Goal: Task Accomplishment & Management: Manage account settings

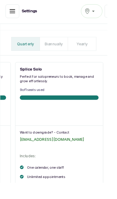
scroll to position [0, 99]
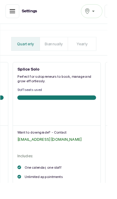
click at [15, 14] on icon "button" at bounding box center [13, 12] width 7 height 7
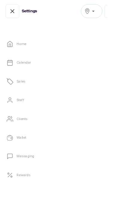
click at [103, 11] on div "Neubelle Med - VI" at bounding box center [100, 12] width 16 height 7
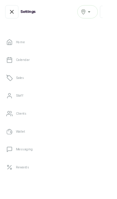
click at [110, 155] on link "Wallet" at bounding box center [58, 150] width 107 height 17
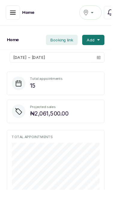
click at [12, 10] on icon "button" at bounding box center [13, 12] width 7 height 7
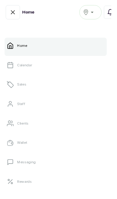
click at [94, 13] on div "Neubelle Med - VI" at bounding box center [95, 12] width 16 height 7
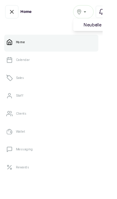
click at [96, 13] on div "Neubelle Med - VI" at bounding box center [95, 13] width 16 height 7
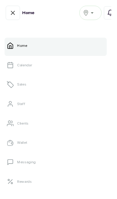
click at [13, 14] on icon "button" at bounding box center [14, 14] width 4 height 4
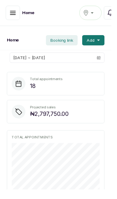
click at [9, 12] on button "button" at bounding box center [13, 13] width 15 height 15
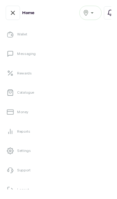
scroll to position [114, 0]
click at [60, 198] on button "Logout" at bounding box center [58, 199] width 107 height 17
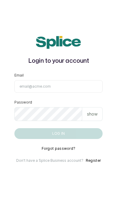
type input "[EMAIL_ADDRESS][DOMAIN_NAME]"
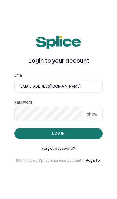
click at [58, 139] on button "Log in" at bounding box center [58, 133] width 88 height 11
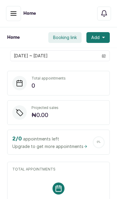
scroll to position [1, 0]
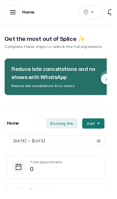
click at [14, 11] on icon "button" at bounding box center [13, 13] width 5 height 4
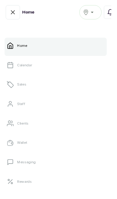
click at [62, 191] on link "Rewards" at bounding box center [58, 190] width 107 height 17
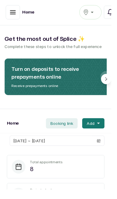
click at [8, 13] on button "button" at bounding box center [13, 12] width 15 height 15
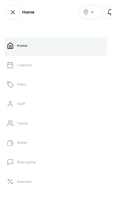
click at [93, 11] on icon "button" at bounding box center [90, 13] width 6 height 6
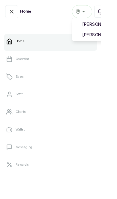
click at [98, 38] on span "[PERSON_NAME]" at bounding box center [116, 40] width 43 height 7
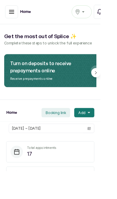
scroll to position [0, 0]
click at [11, 12] on icon "button" at bounding box center [13, 14] width 5 height 4
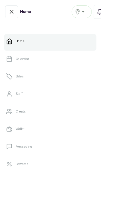
click at [14, 69] on link "Calendar" at bounding box center [58, 68] width 107 height 17
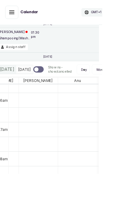
scroll to position [180, 70]
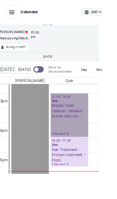
click at [81, 155] on link "15:00 - 16:30 Vee Braids/ Twist takeout - Medium braids take out Checked In" at bounding box center [79, 132] width 43 height 50
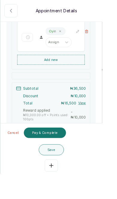
click at [11, 17] on button "Show no-show/cancelled" at bounding box center [12, 12] width 15 height 15
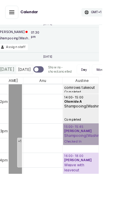
click at [91, 166] on link "15:00 - 15:45 [PERSON_NAME] Shampooing(Washing) Checked In" at bounding box center [93, 153] width 43 height 25
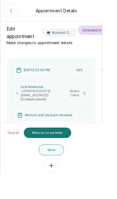
type input "4:00 pm"
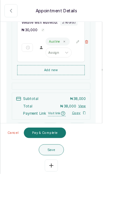
click at [10, 10] on icon "button" at bounding box center [12, 12] width 7 height 7
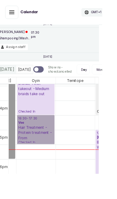
click at [54, 165] on link "16:30 - 17:30 Vee Hair Treatment - Protein treatment - From Checked In" at bounding box center [41, 148] width 43 height 33
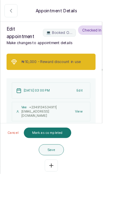
type input "4:30 pm"
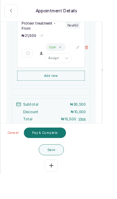
scroll to position [212, 0]
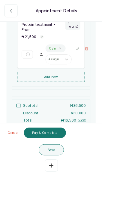
click at [98, 135] on button "View" at bounding box center [94, 137] width 9 height 5
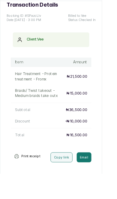
scroll to position [24, 0]
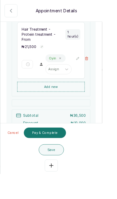
scroll to position [198, 0]
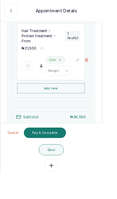
click at [12, 10] on icon "button" at bounding box center [12, 12] width 7 height 7
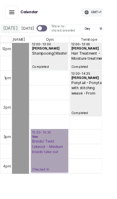
click at [60, 190] on link "15:00 - 16:30 Vee Braids/ Twist takeout - Medium braids take out Checked In" at bounding box center [56, 173] width 43 height 50
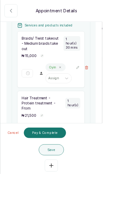
click at [62, 193] on icon "button" at bounding box center [58, 189] width 7 height 7
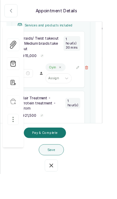
click at [14, 92] on icon "button" at bounding box center [15, 95] width 6 height 6
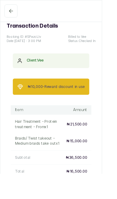
click at [12, 14] on icon "button" at bounding box center [13, 13] width 4 height 4
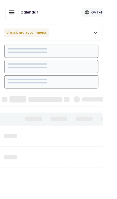
click at [13, 8] on button "Show no-show/cancelled" at bounding box center [13, 14] width 15 height 15
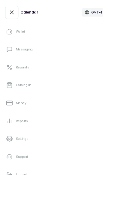
click at [43, 199] on button "Logout" at bounding box center [58, 199] width 107 height 17
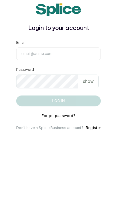
scroll to position [25, 0]
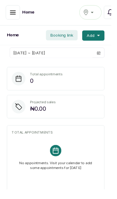
click at [11, 12] on icon "button" at bounding box center [13, 12] width 7 height 7
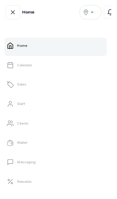
click at [17, 148] on link "Wallet" at bounding box center [58, 150] width 107 height 17
